Goal: Navigation & Orientation: Find specific page/section

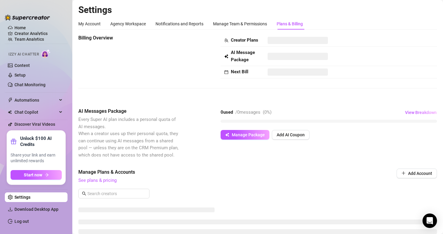
click at [36, 37] on ul "Home Creator Analytics Team Analytics Izzy AI Chatter Content Setup Chat Monito…" at bounding box center [36, 76] width 63 height 105
click at [35, 41] on ul "Home Creator Analytics Team Analytics Izzy AI Chatter Content Setup Chat Monito…" at bounding box center [36, 76] width 63 height 105
click at [35, 39] on link "Team Analytics" at bounding box center [29, 39] width 30 height 5
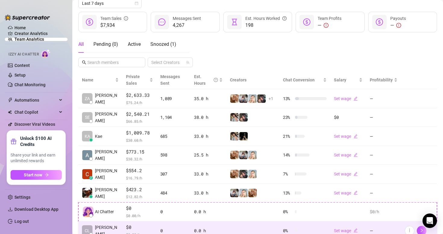
scroll to position [72, 0]
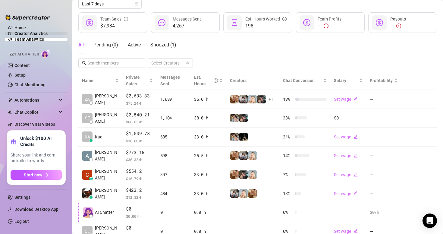
click at [38, 35] on link "Creator Analytics" at bounding box center [38, 34] width 48 height 10
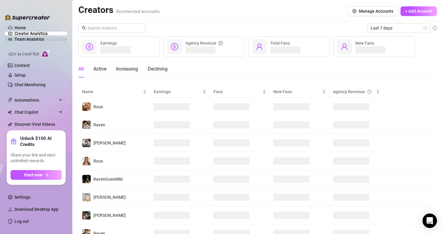
click at [39, 38] on link "Team Analytics" at bounding box center [29, 39] width 30 height 5
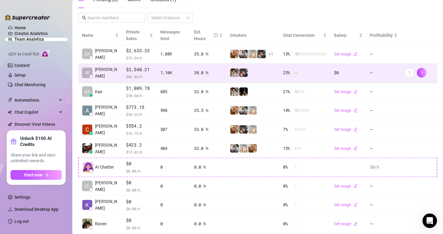
scroll to position [152, 0]
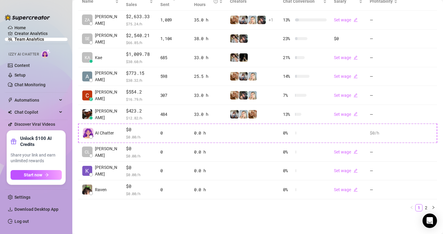
click at [24, 40] on link "Team Analytics" at bounding box center [29, 39] width 30 height 5
click at [20, 35] on link "Creator Analytics" at bounding box center [38, 34] width 48 height 10
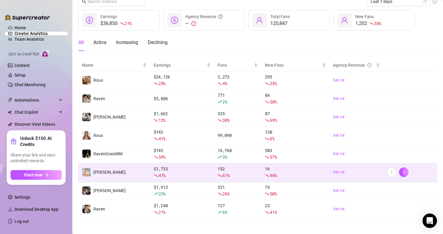
scroll to position [29, 0]
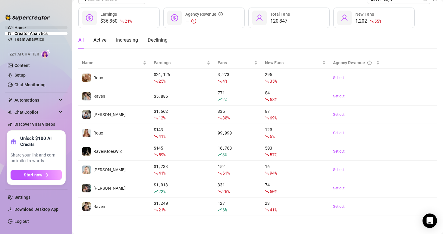
click at [25, 27] on link "Home" at bounding box center [19, 27] width 11 height 5
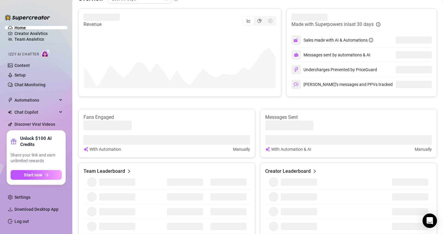
scroll to position [328, 0]
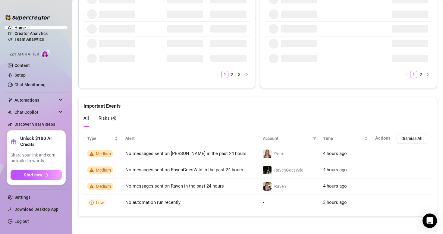
click at [42, 42] on ul "Home Creator Analytics Team Analytics Izzy AI Chatter Content Setup Chat Monito…" at bounding box center [36, 76] width 63 height 105
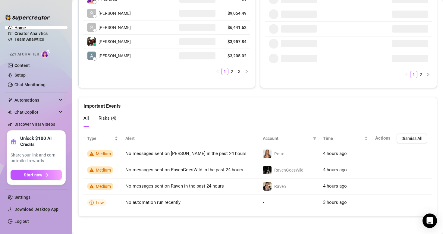
click at [40, 41] on ul "Home Creator Analytics Team Analytics Izzy AI Chatter Content Setup Chat Monito…" at bounding box center [36, 76] width 63 height 105
click at [40, 39] on link "Team Analytics" at bounding box center [29, 39] width 30 height 5
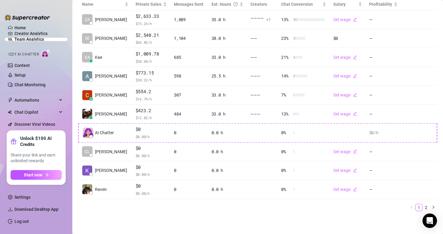
scroll to position [152, 0]
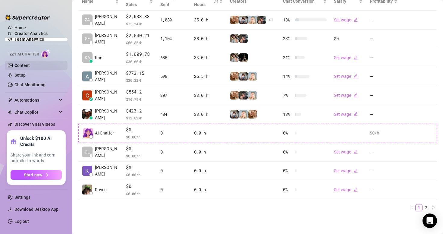
click at [30, 63] on link "Content" at bounding box center [21, 65] width 15 height 5
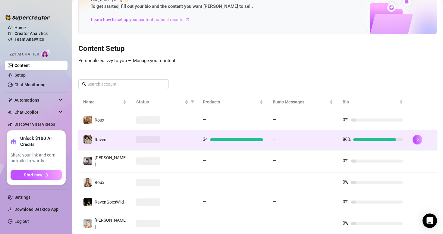
scroll to position [83, 0]
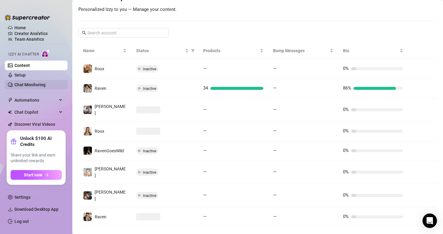
click at [31, 87] on link "Chat Monitoring" at bounding box center [29, 84] width 31 height 5
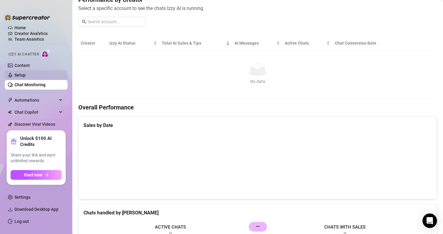
click at [26, 75] on link "Setup" at bounding box center [19, 75] width 11 height 5
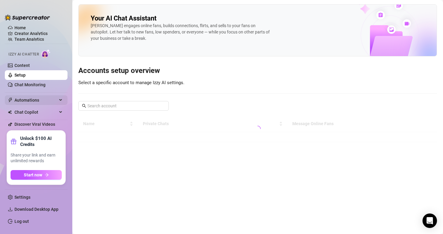
click at [45, 98] on span "Automations" at bounding box center [35, 100] width 43 height 10
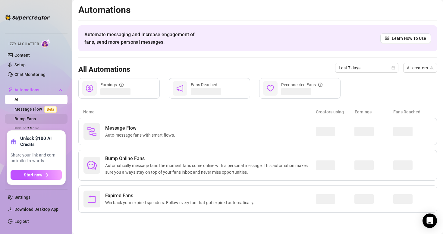
scroll to position [25, 0]
